Goal: Information Seeking & Learning: Stay updated

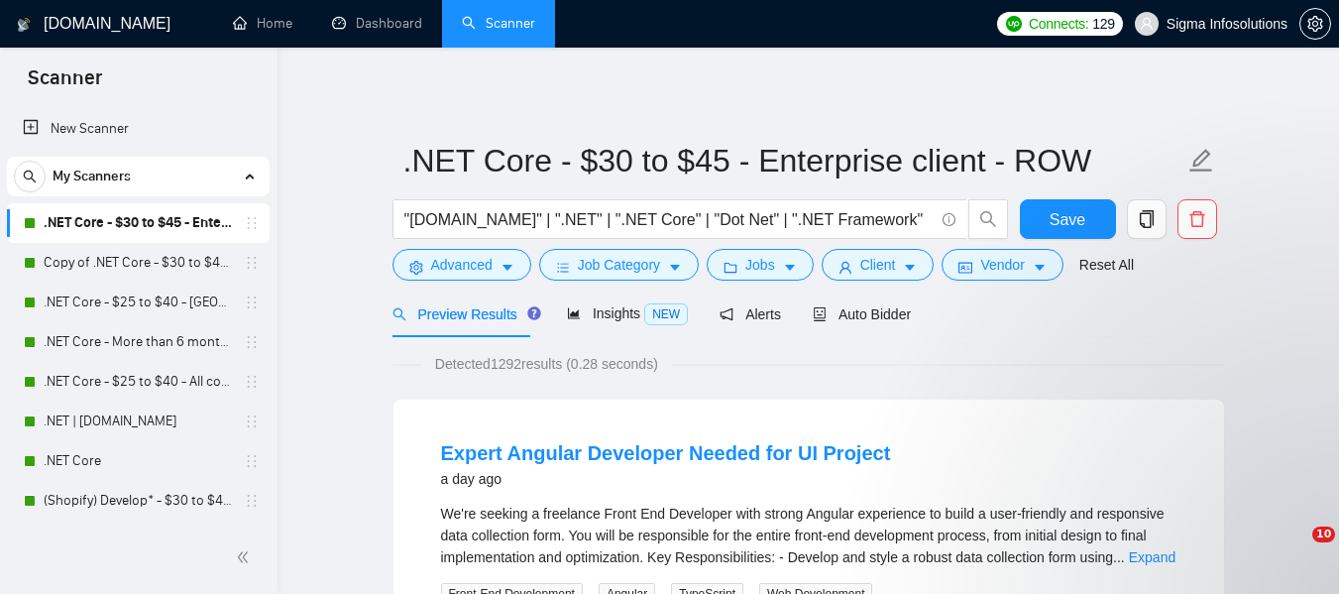
click at [382, 32] on link "Dashboard" at bounding box center [377, 23] width 90 height 17
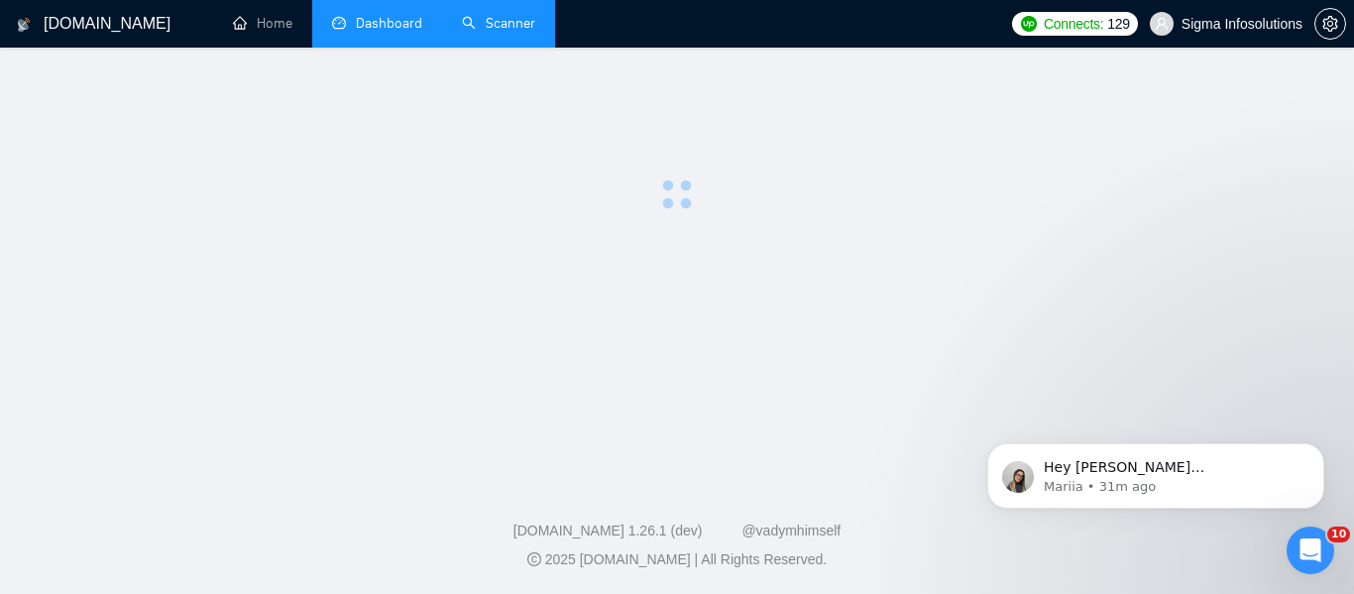
click at [505, 21] on link "Scanner" at bounding box center [498, 23] width 73 height 17
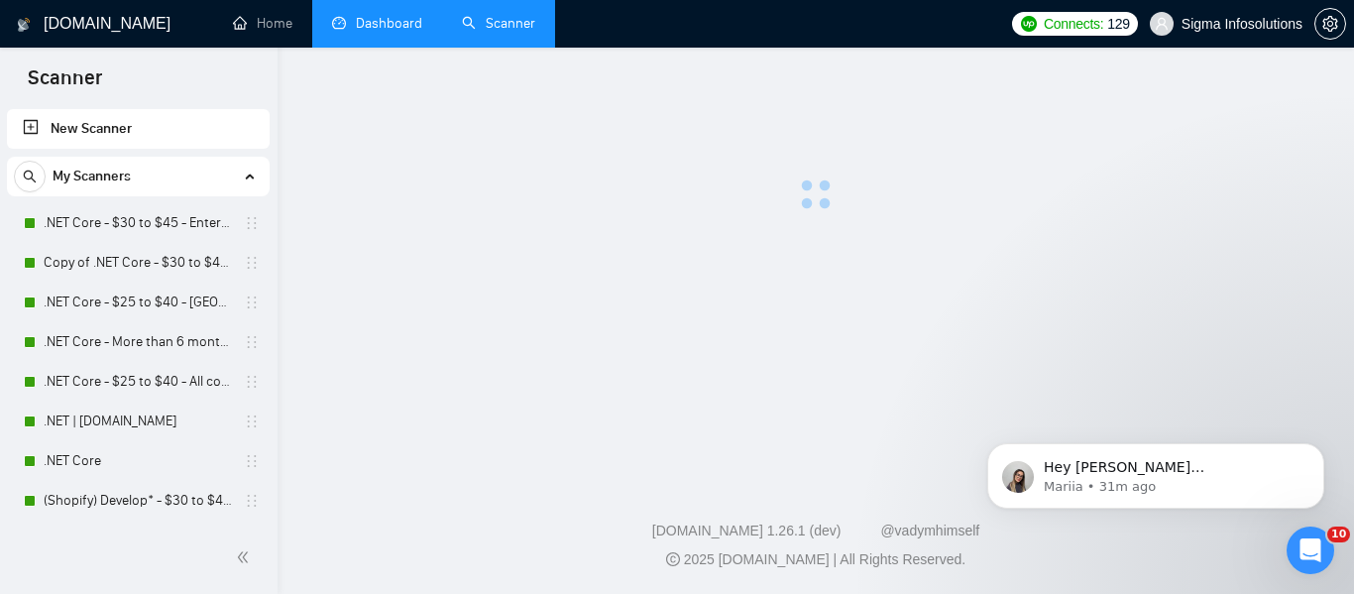
click at [388, 23] on link "Dashboard" at bounding box center [377, 23] width 90 height 17
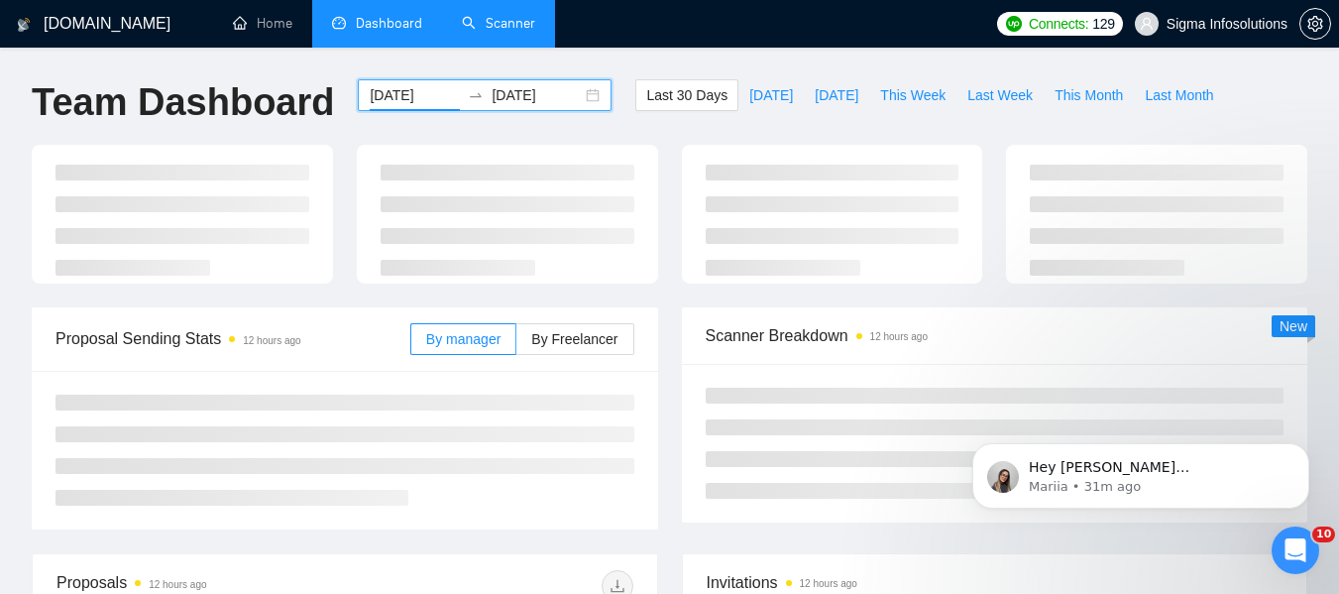
click at [402, 94] on input "[DATE]" at bounding box center [415, 95] width 90 height 22
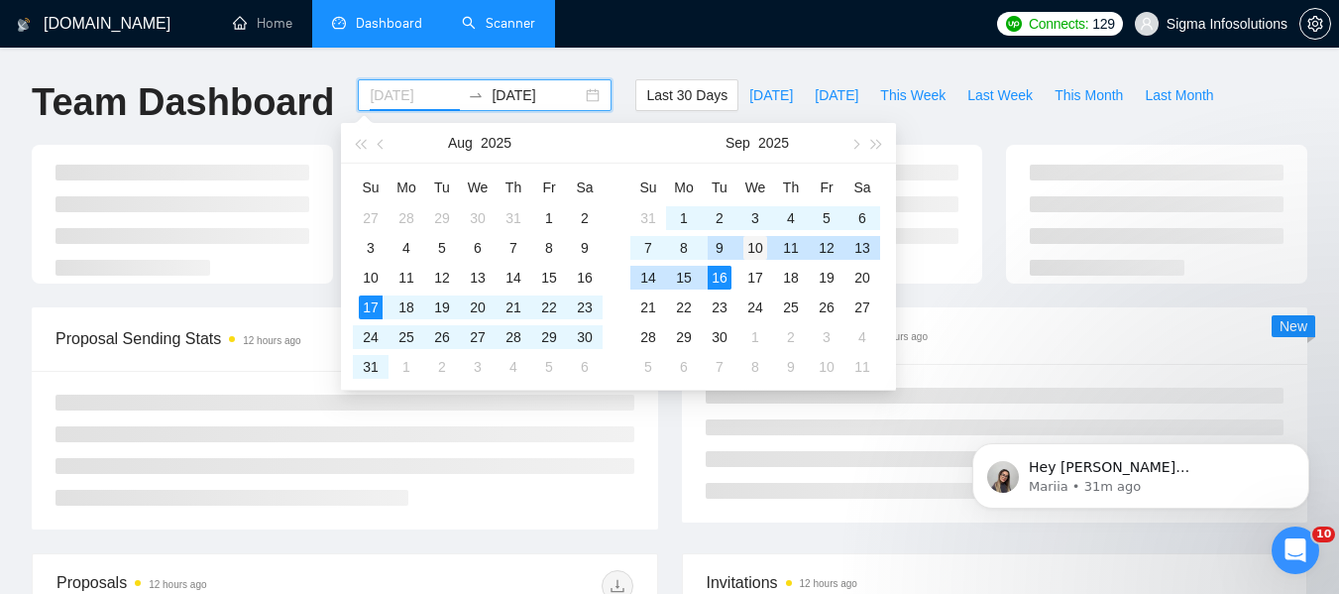
type input "[DATE]"
click at [755, 251] on div "10" at bounding box center [755, 248] width 24 height 24
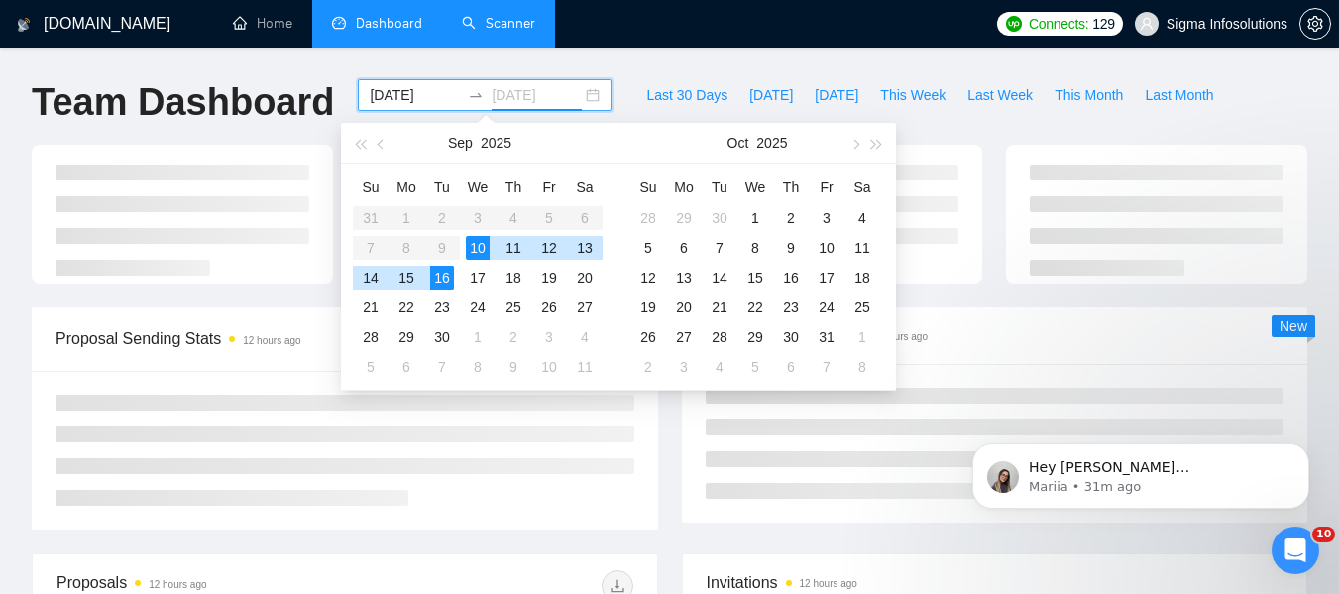
type input "[DATE]"
click at [435, 277] on div "16" at bounding box center [442, 278] width 24 height 24
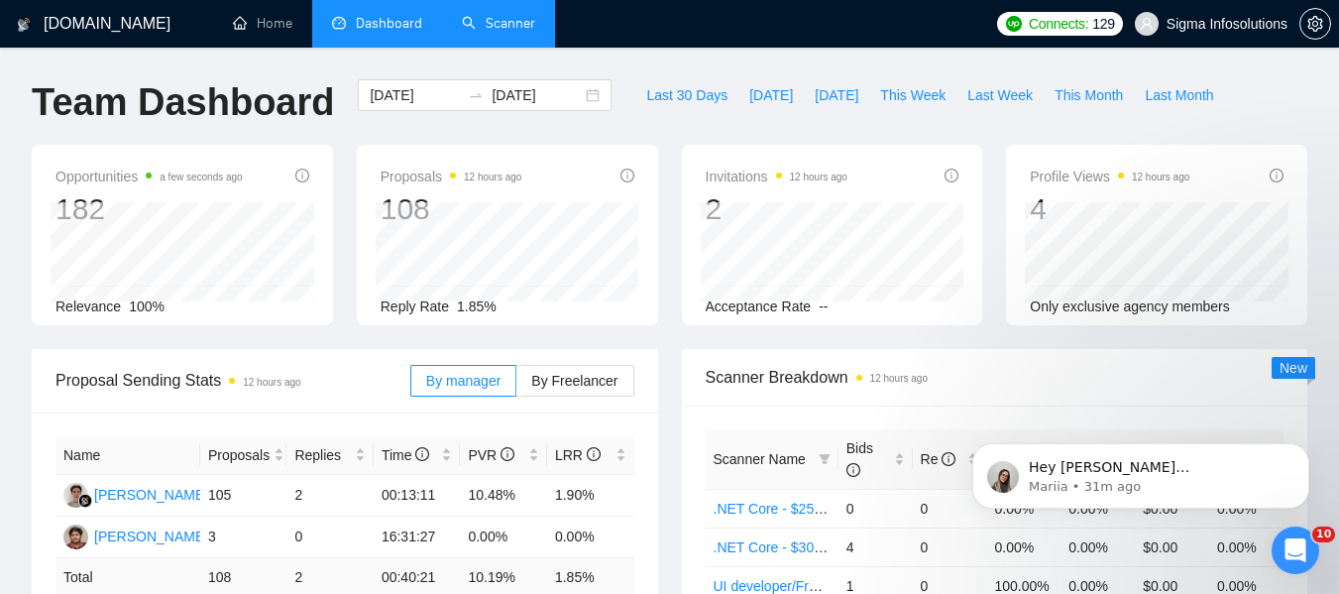
click at [503, 19] on link "Scanner" at bounding box center [498, 23] width 73 height 17
